Goal: Task Accomplishment & Management: Use online tool/utility

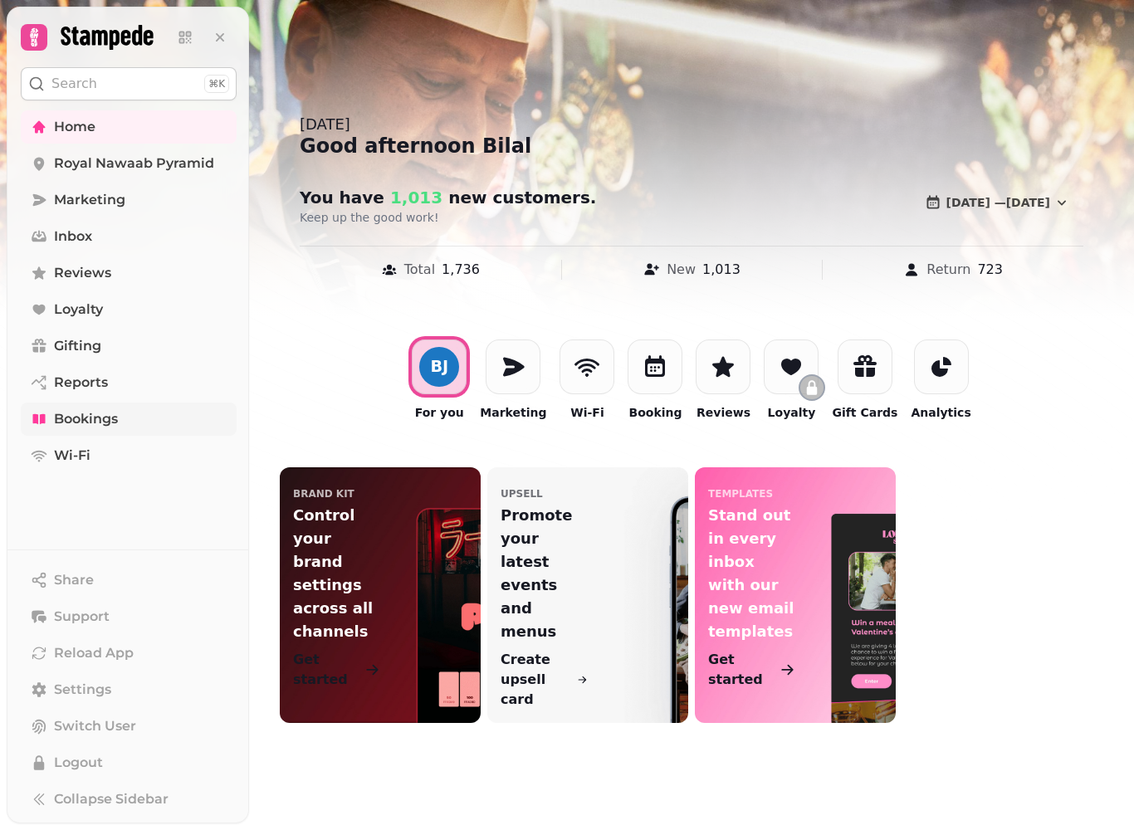
click at [72, 413] on span "Bookings" at bounding box center [86, 419] width 64 height 20
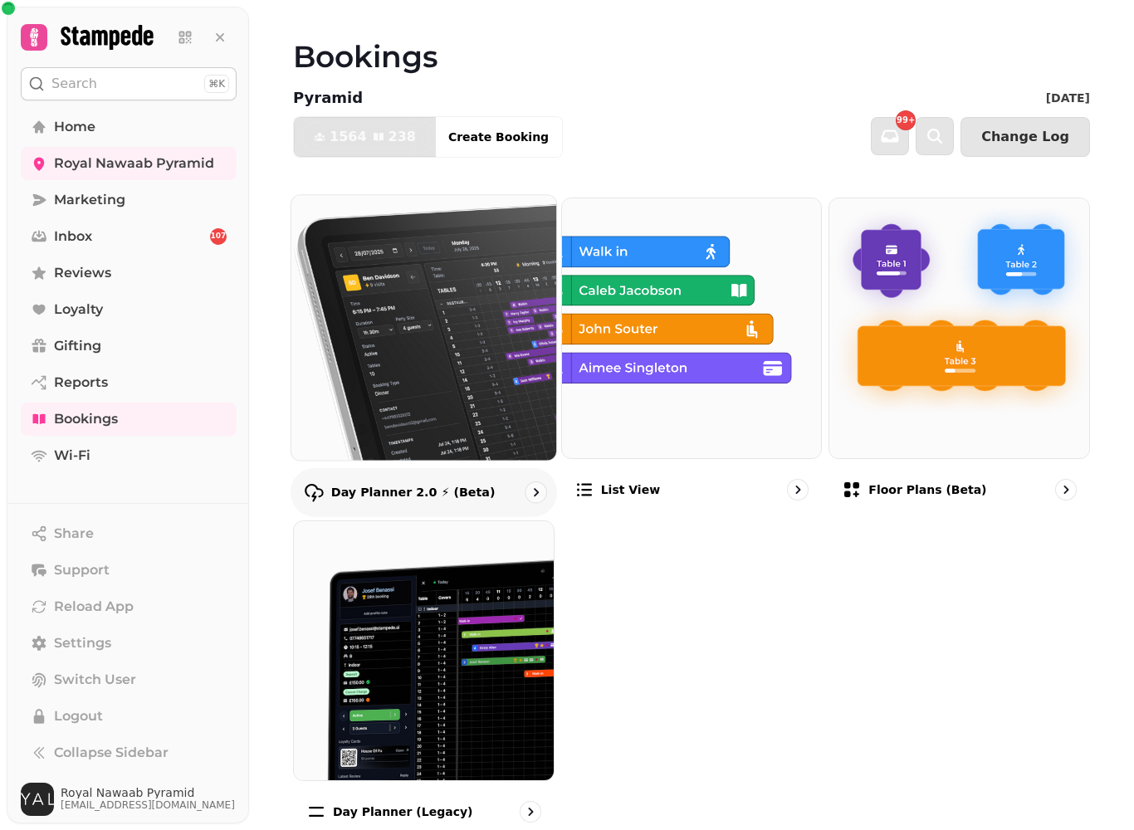
click at [379, 377] on img at bounding box center [423, 327] width 291 height 291
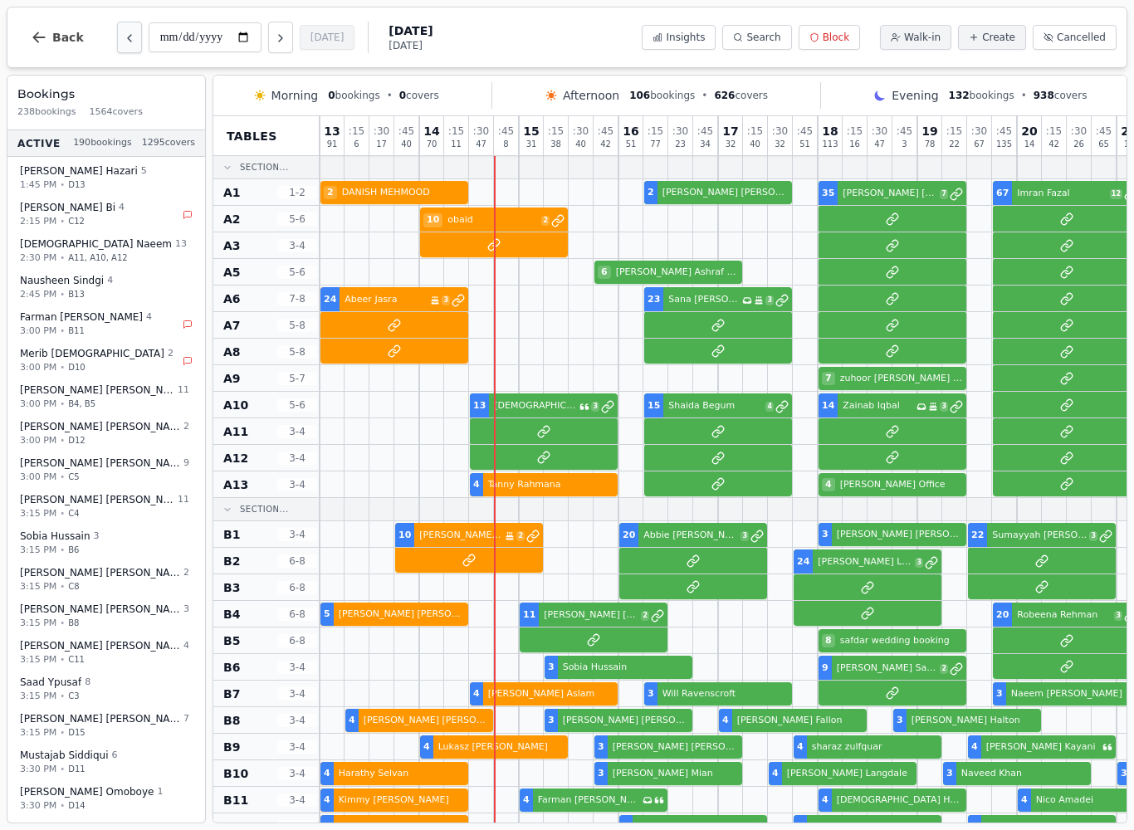
click at [117, 31] on button "Previous day" at bounding box center [129, 38] width 25 height 32
type input "**********"
